Goal: Connect with others: Establish contact or relationships with other users

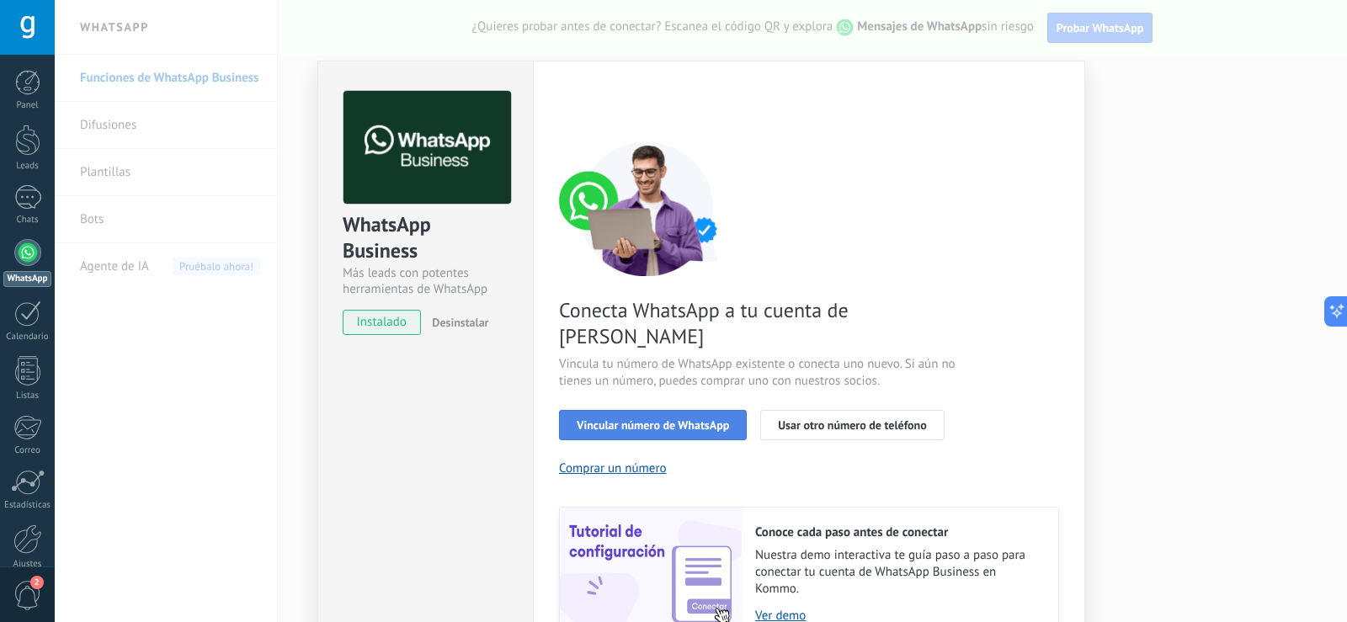
click at [643, 410] on button "Vincular número de WhatsApp" at bounding box center [653, 425] width 188 height 30
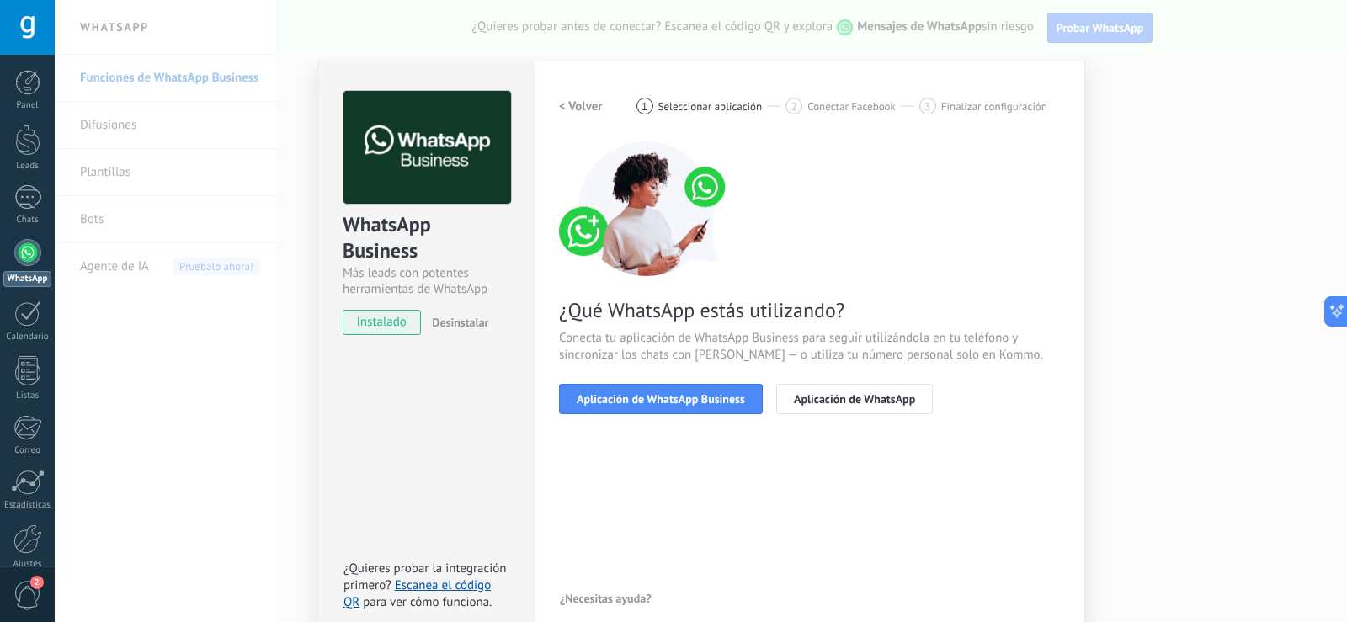
click at [643, 390] on button "Aplicación de WhatsApp Business" at bounding box center [661, 399] width 204 height 30
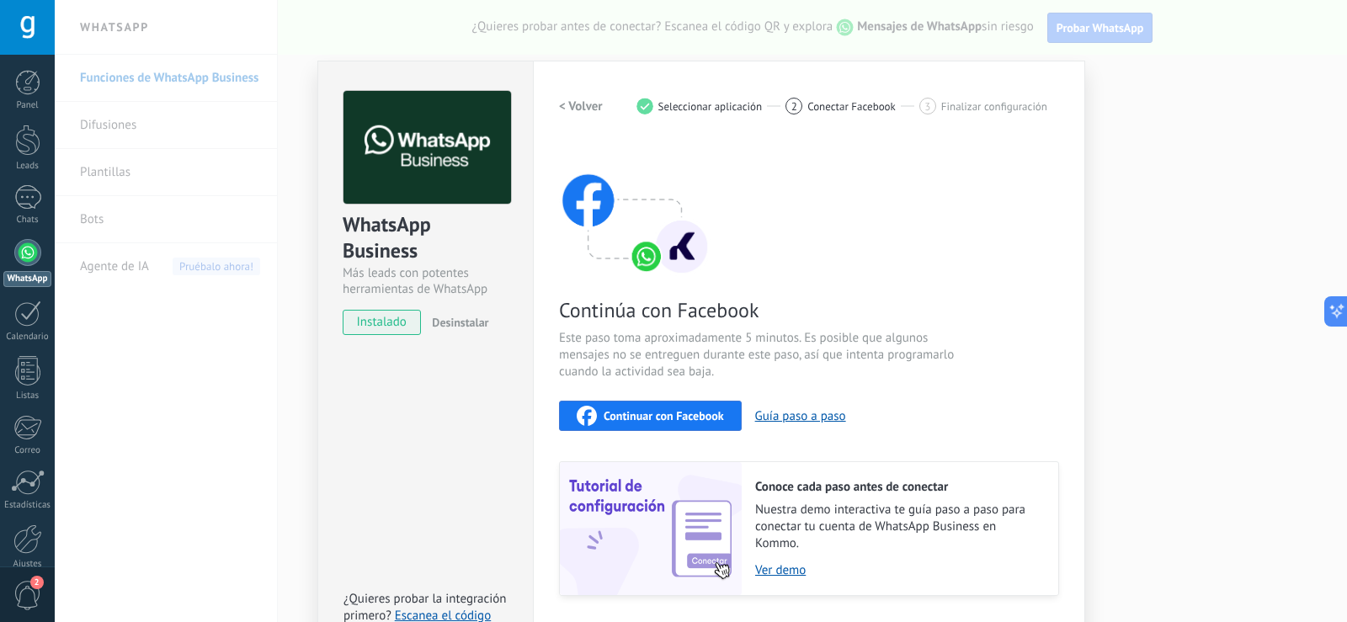
click at [655, 413] on span "Continuar con Facebook" at bounding box center [664, 416] width 120 height 12
